Goal: Answer question/provide support: Share knowledge or assist other users

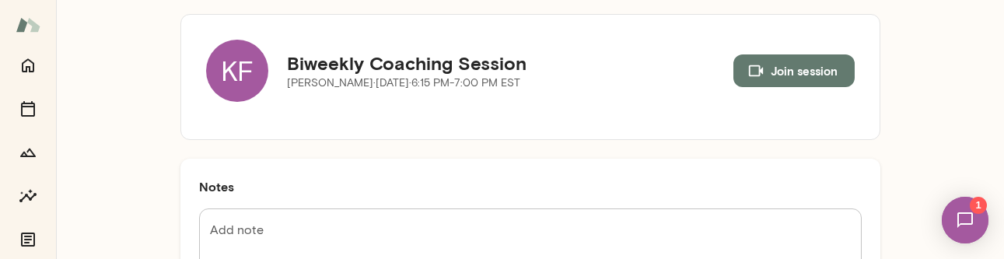
scroll to position [89, 0]
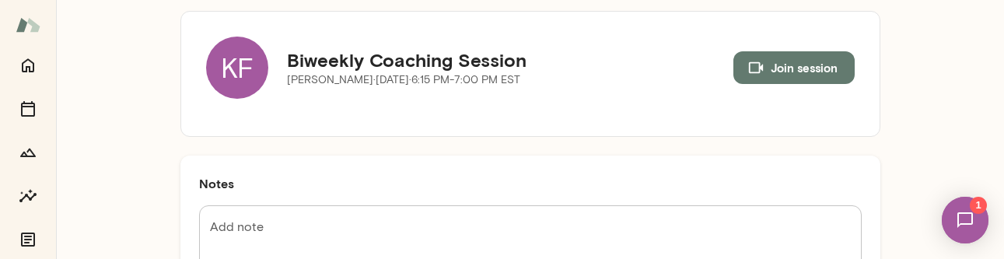
click at [330, 219] on textarea "Add note" at bounding box center [530, 262] width 641 height 89
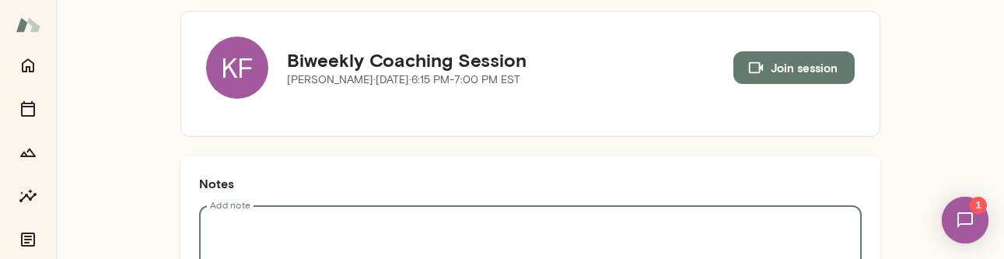
paste textarea "**********"
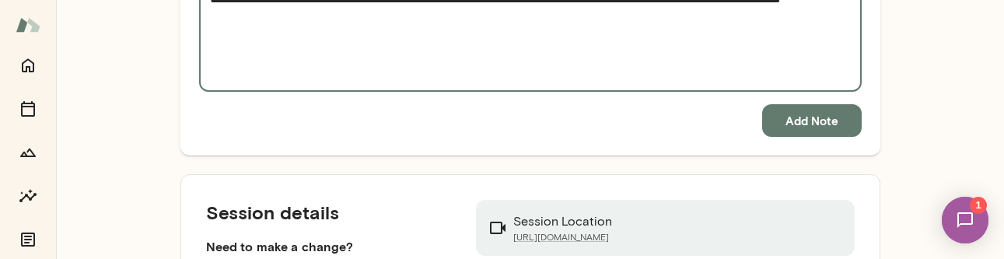
scroll to position [1965, 0]
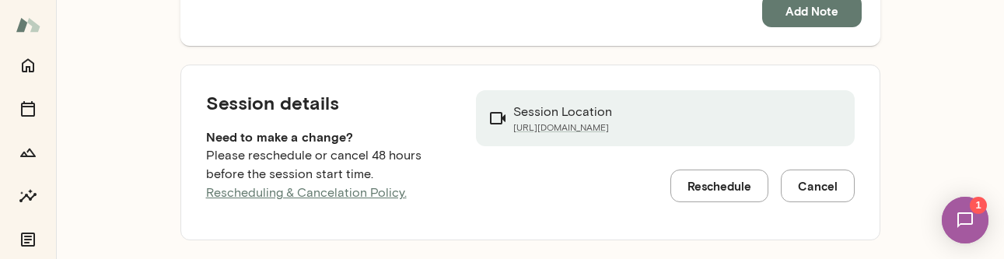
type textarea "**********"
click at [819, 12] on button "Add Note" at bounding box center [812, 11] width 100 height 33
click at [961, 218] on img at bounding box center [965, 220] width 64 height 64
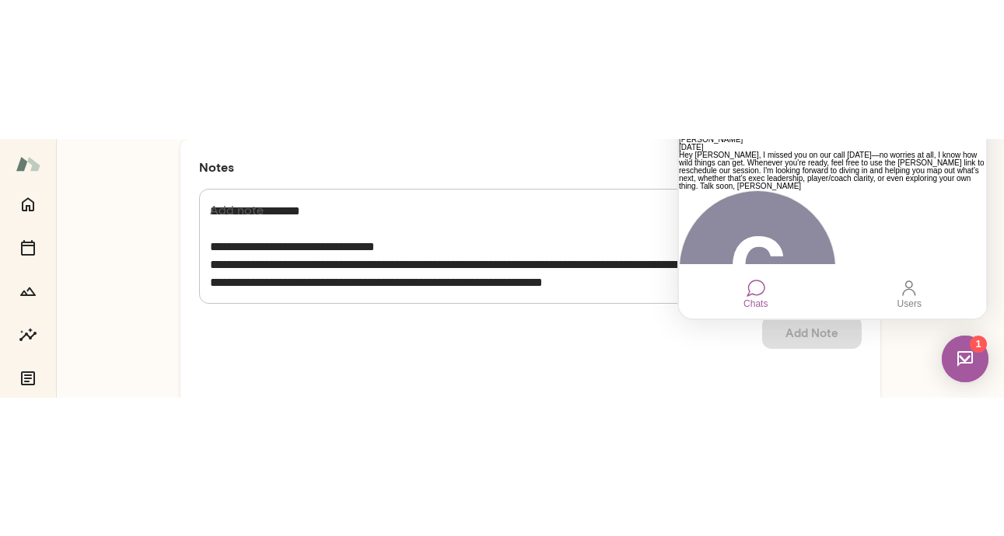
scroll to position [0, 0]
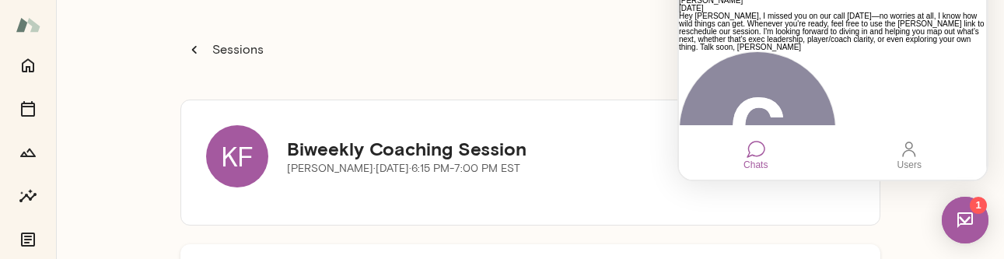
click at [173, 253] on div "Sessions KF Biweekly Coaching Session [PERSON_NAME][DATE] · 6:15 PM-7:00 PM EST…" at bounding box center [530, 129] width 948 height 259
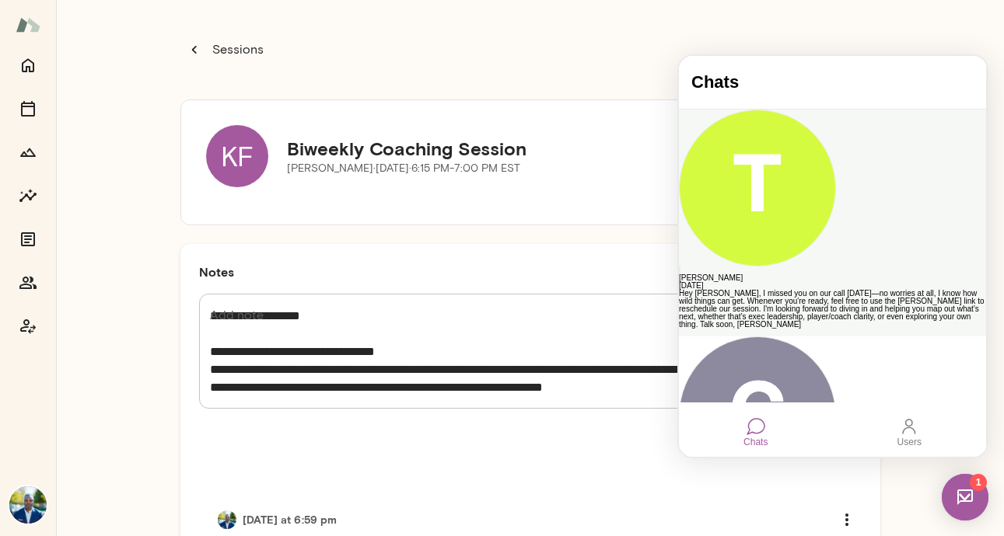
click at [844, 258] on div "[PERSON_NAME]" at bounding box center [832, 278] width 307 height 8
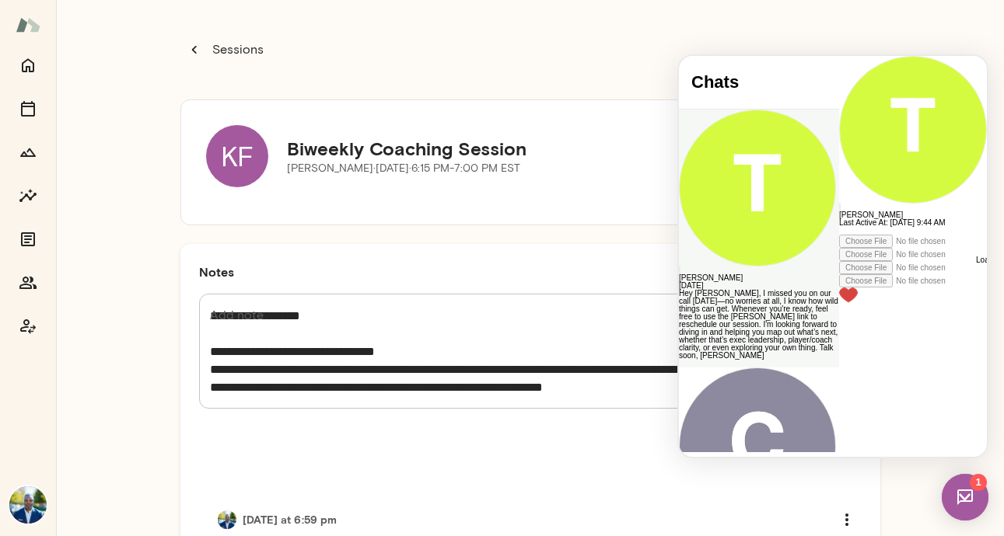
scroll to position [166, 0]
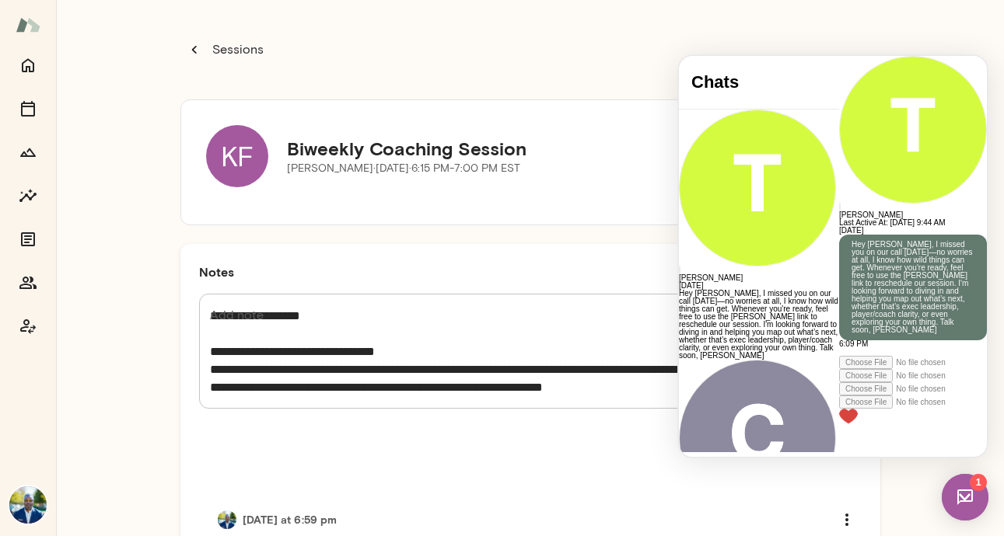
click at [971, 258] on img at bounding box center [965, 497] width 47 height 47
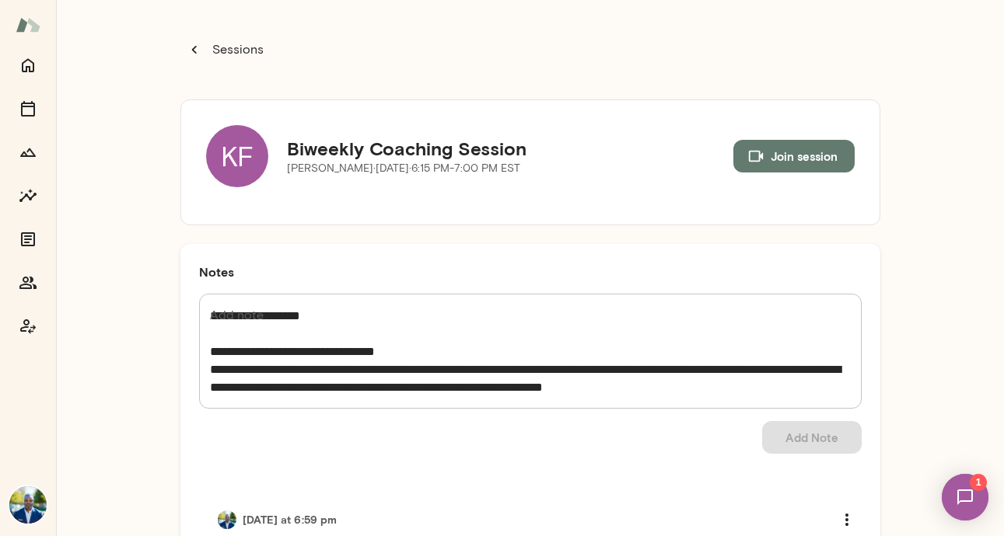
click at [972, 258] on img at bounding box center [965, 498] width 64 height 64
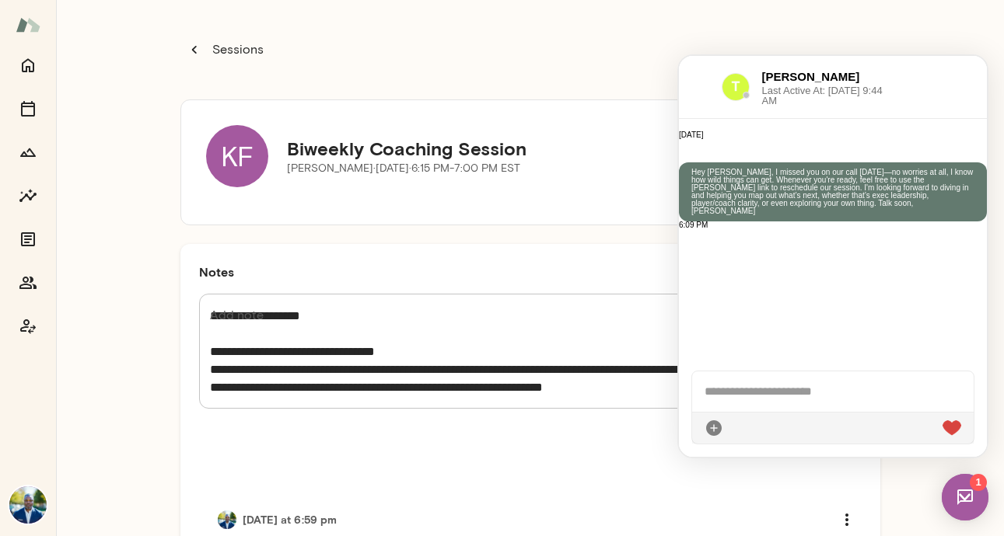
scroll to position [0, 0]
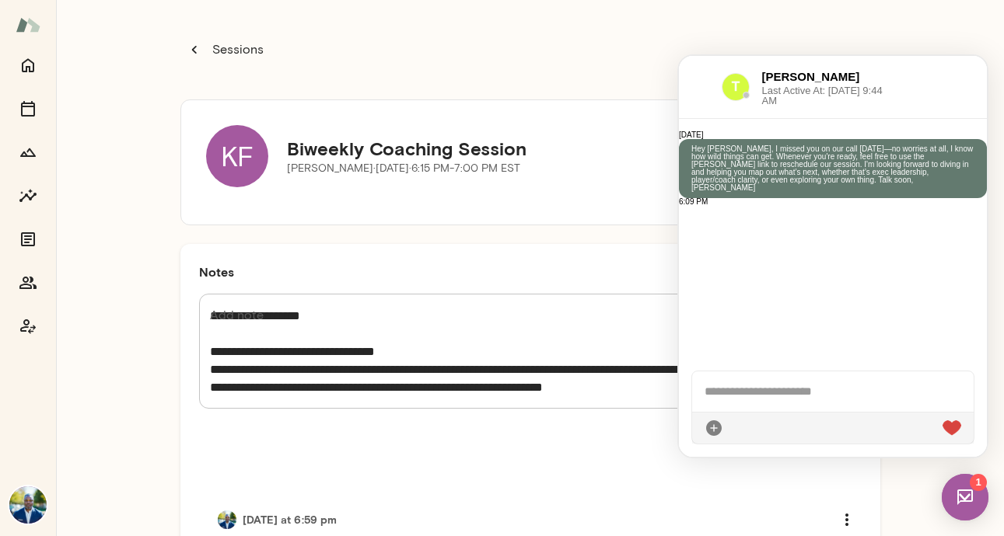
click at [903, 37] on div "Sessions KF Biweekly Coaching Session [PERSON_NAME][DATE] · 6:15 PM-7:00 PM EST…" at bounding box center [530, 268] width 948 height 536
click at [792, 43] on div "Sessions" at bounding box center [530, 50] width 700 height 62
click at [964, 258] on img at bounding box center [965, 497] width 47 height 47
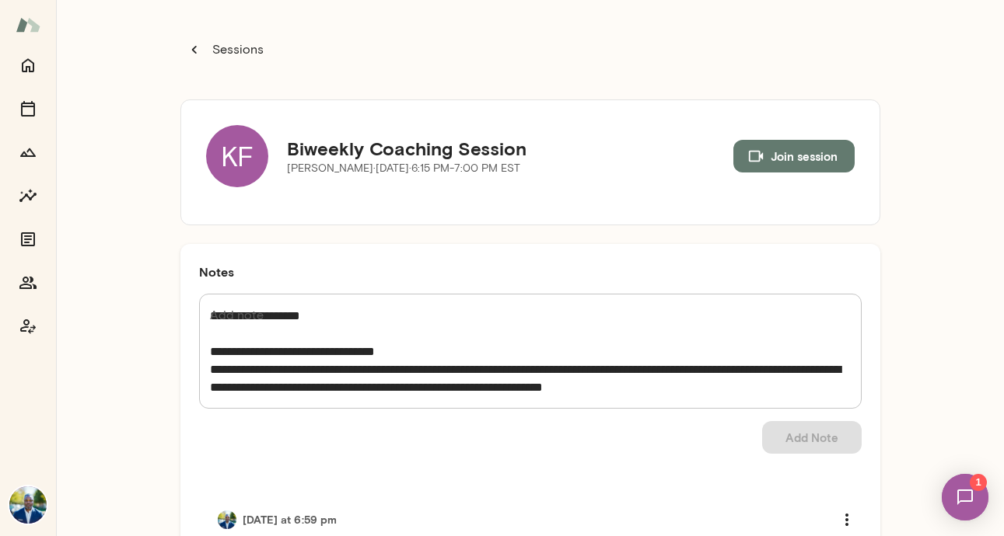
click at [964, 258] on img at bounding box center [965, 498] width 64 height 64
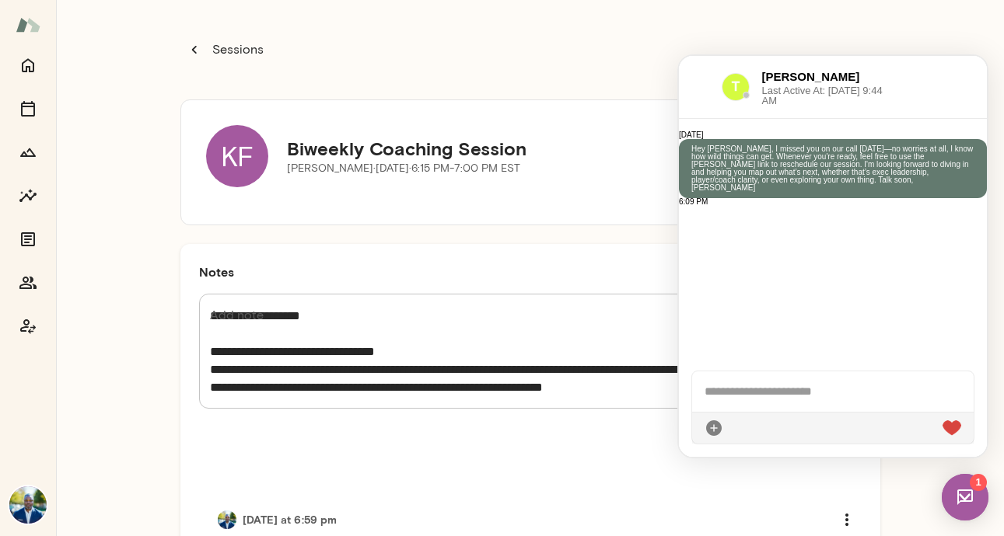
scroll to position [166, 0]
click at [964, 258] on img at bounding box center [965, 497] width 47 height 47
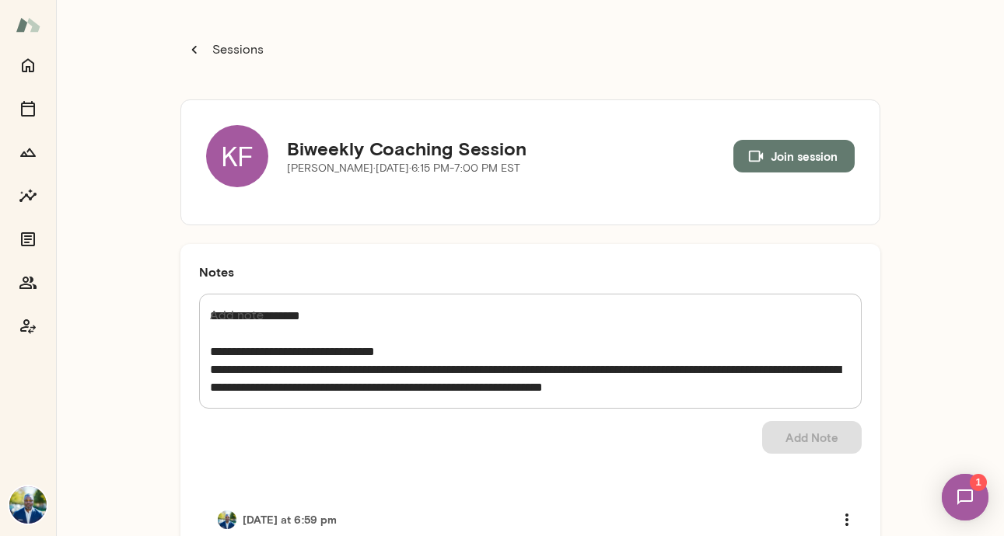
click at [964, 258] on img at bounding box center [965, 498] width 64 height 64
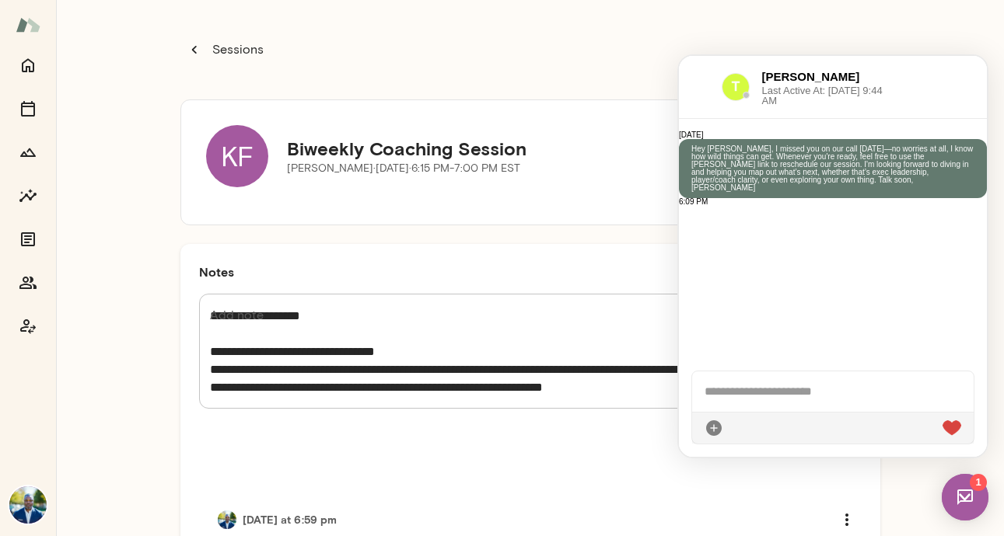
click at [973, 258] on span "1" at bounding box center [978, 482] width 17 height 17
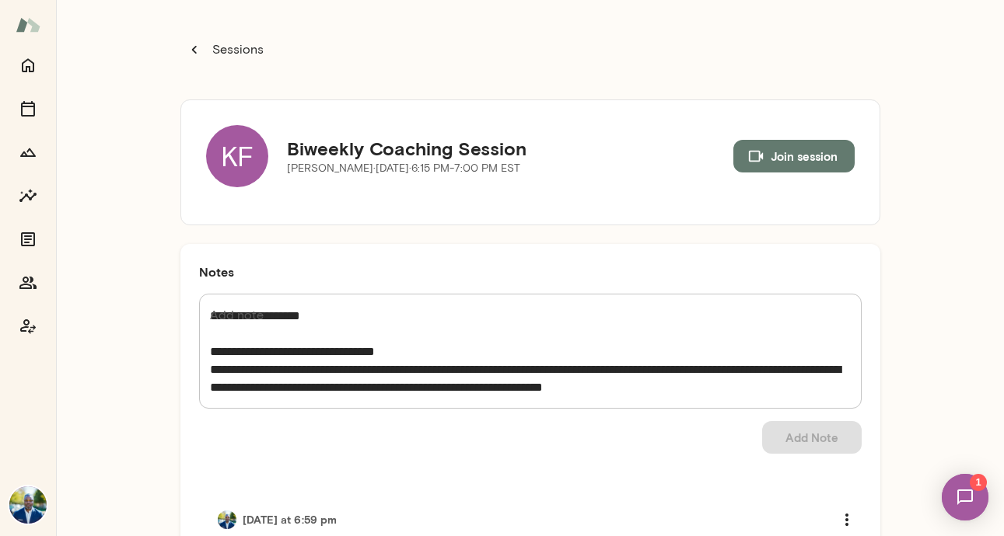
click at [973, 258] on img at bounding box center [965, 498] width 64 height 64
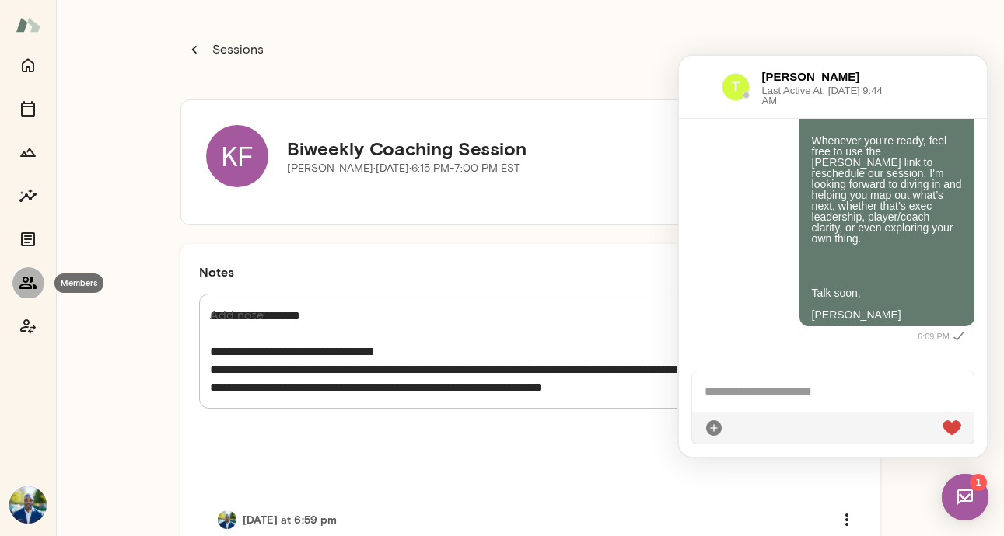
click at [27, 258] on icon "Members" at bounding box center [28, 283] width 19 height 19
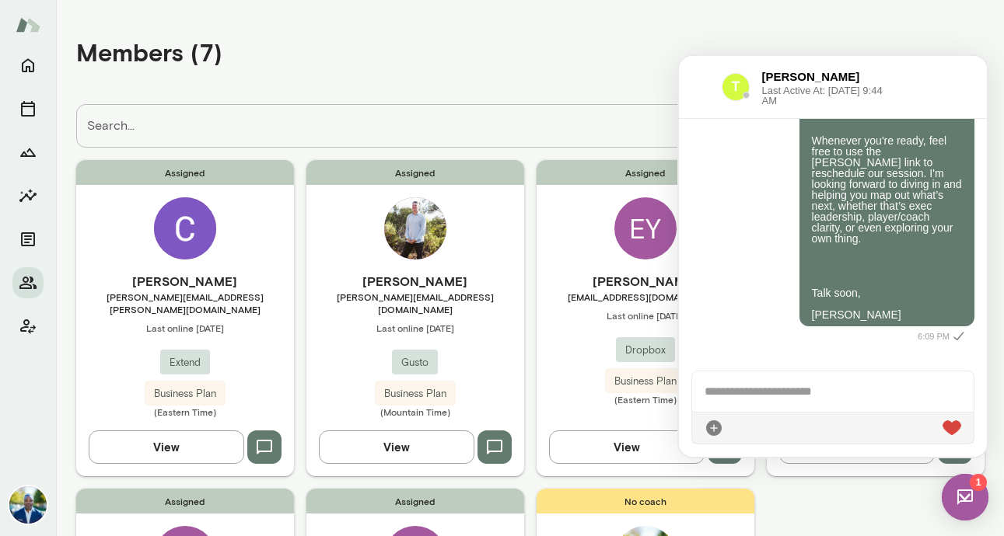
click at [965, 81] on div "[PERSON_NAME] Last Active At: [DATE] 9:44 AM" at bounding box center [833, 87] width 308 height 63
click at [897, 18] on div "Members (7)" at bounding box center [530, 51] width 908 height 79
click at [685, 81] on div "[PERSON_NAME] Last Active At: [DATE] 9:44 AM" at bounding box center [833, 87] width 308 height 63
click at [667, 52] on div "Members (7)" at bounding box center [530, 51] width 908 height 79
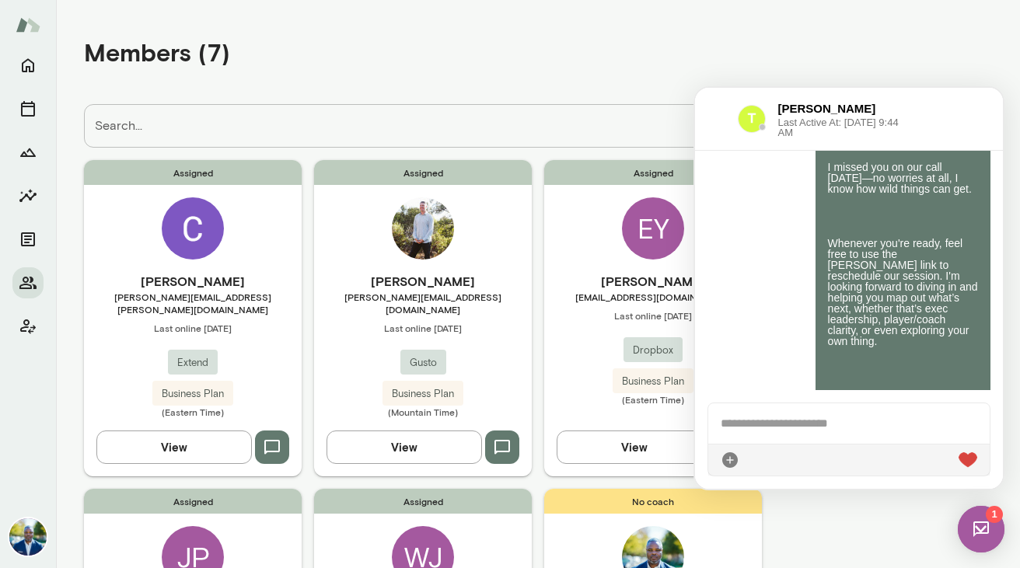
scroll to position [166, 0]
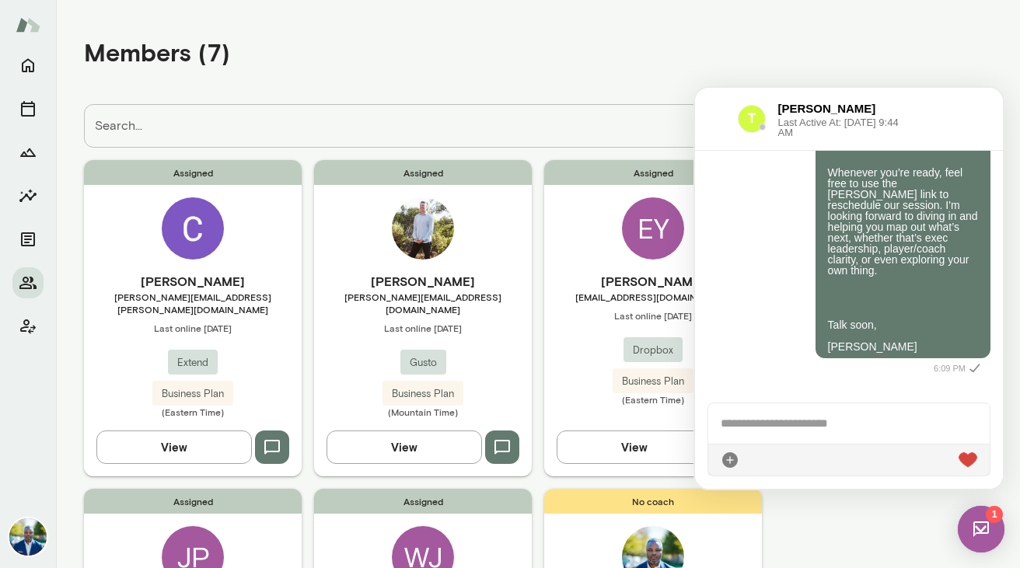
click at [713, 113] on div at bounding box center [717, 119] width 18 height 19
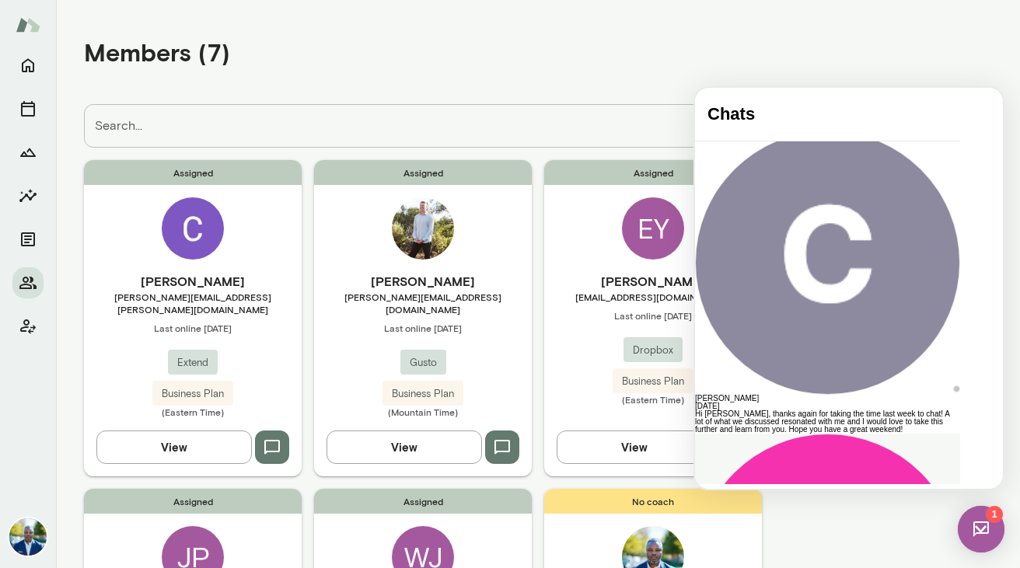
scroll to position [0, 0]
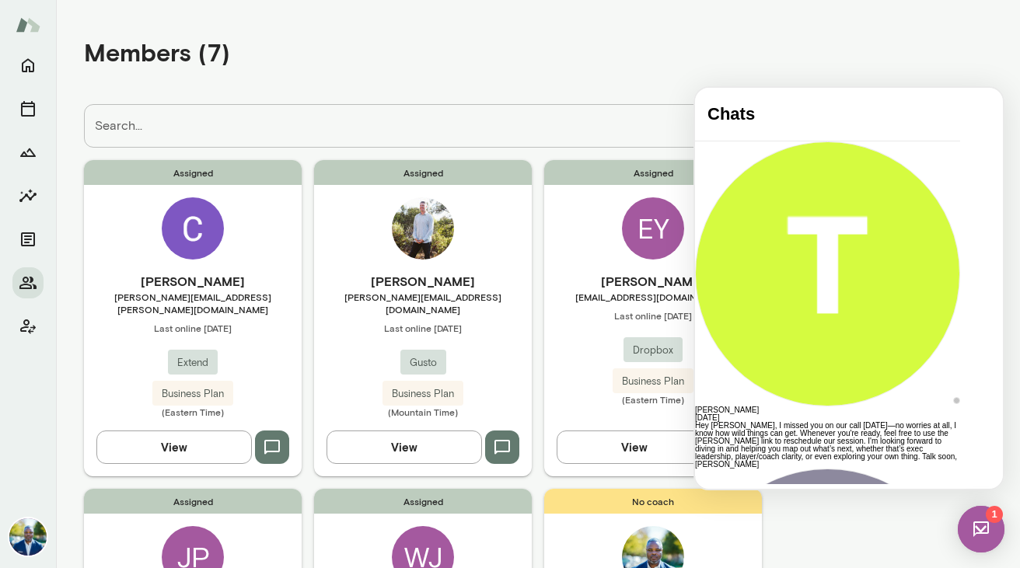
click at [903, 258] on div at bounding box center [894, 508] width 19 height 19
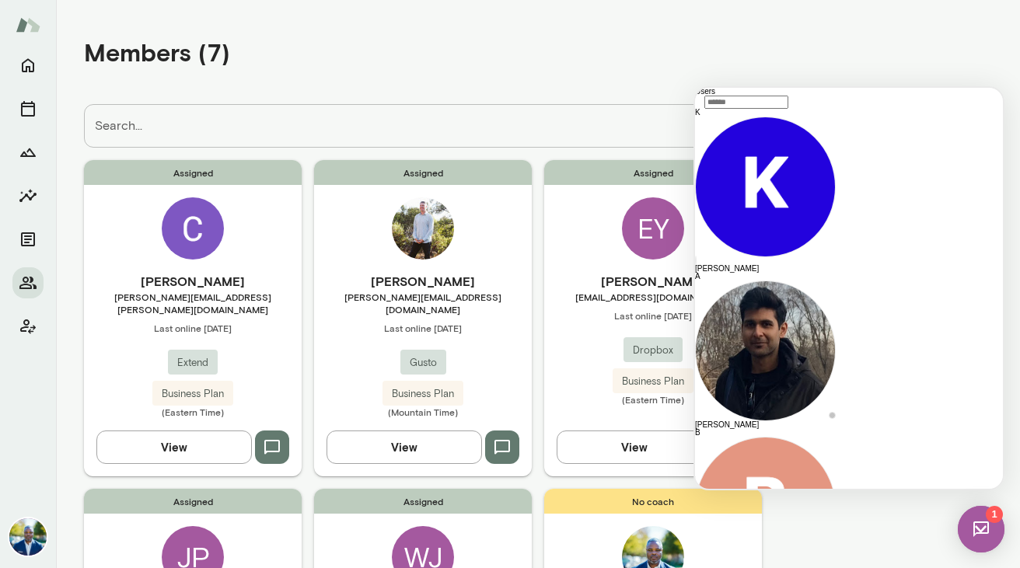
click at [534, 64] on div "Members (7)" at bounding box center [538, 51] width 908 height 79
click at [836, 96] on h4 "Users" at bounding box center [765, 92] width 141 height 8
click at [972, 39] on div "Members (7)" at bounding box center [538, 51] width 908 height 79
click at [981, 258] on img at bounding box center [981, 529] width 47 height 47
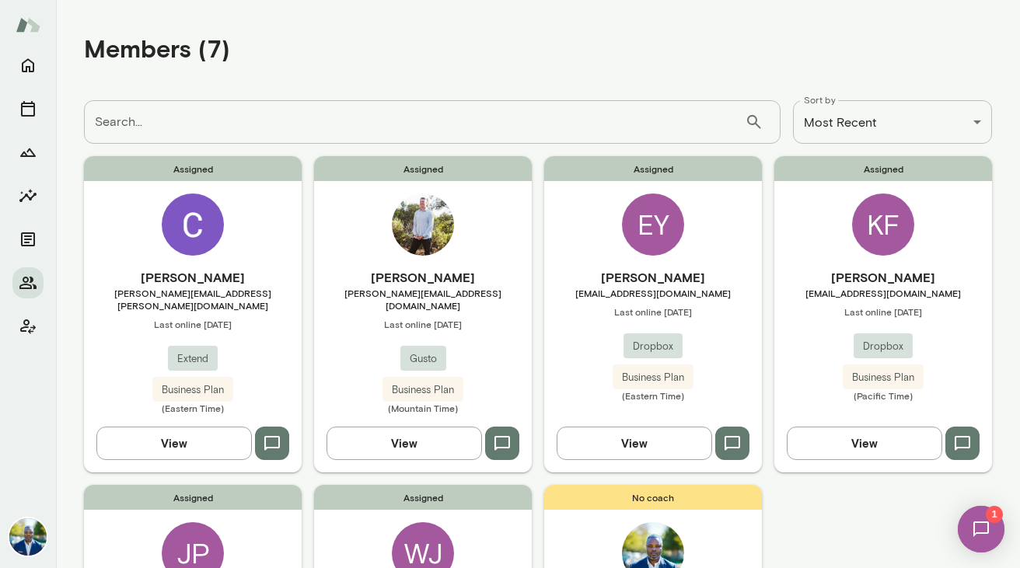
scroll to position [19, 0]
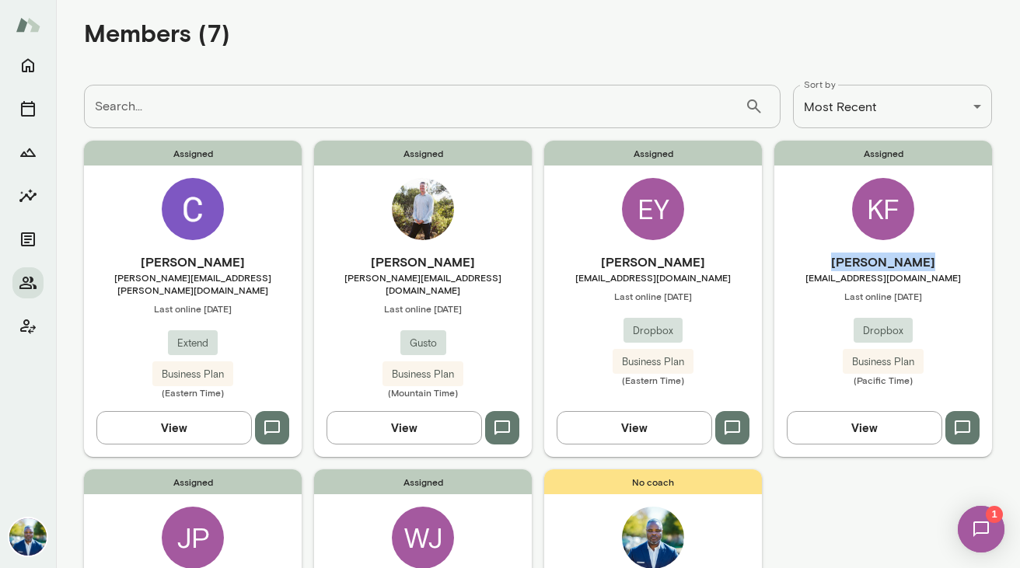
drag, startPoint x: 918, startPoint y: 258, endPoint x: 844, endPoint y: 259, distance: 74.6
click at [844, 258] on h6 "[PERSON_NAME]" at bounding box center [883, 262] width 218 height 19
